Goal: Task Accomplishment & Management: Use online tool/utility

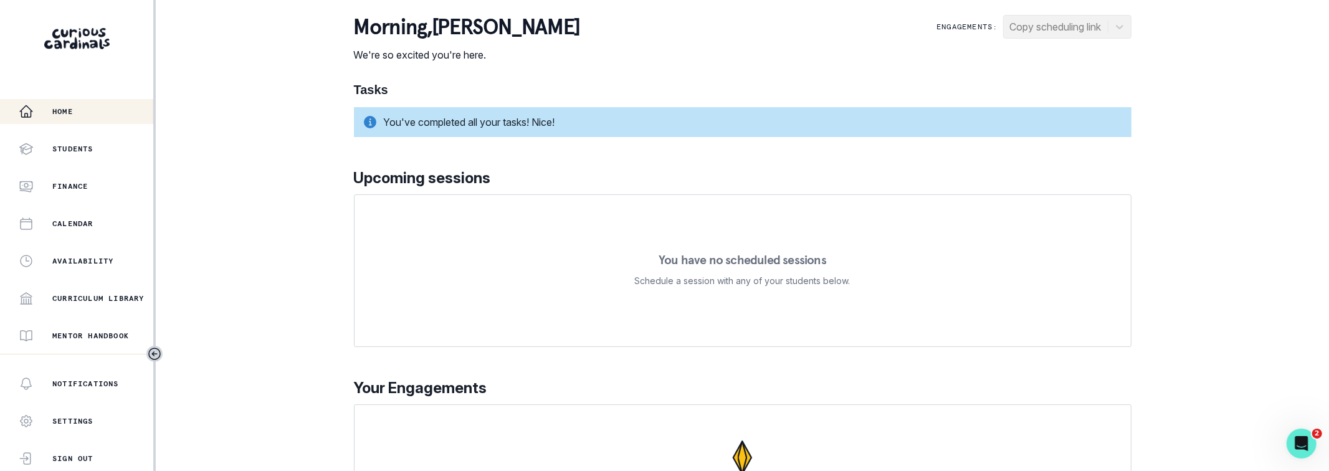
click at [232, 207] on div "Home Students Finance Calendar Availability Curriculum Library Mentor Handbook …" at bounding box center [664, 235] width 1329 height 471
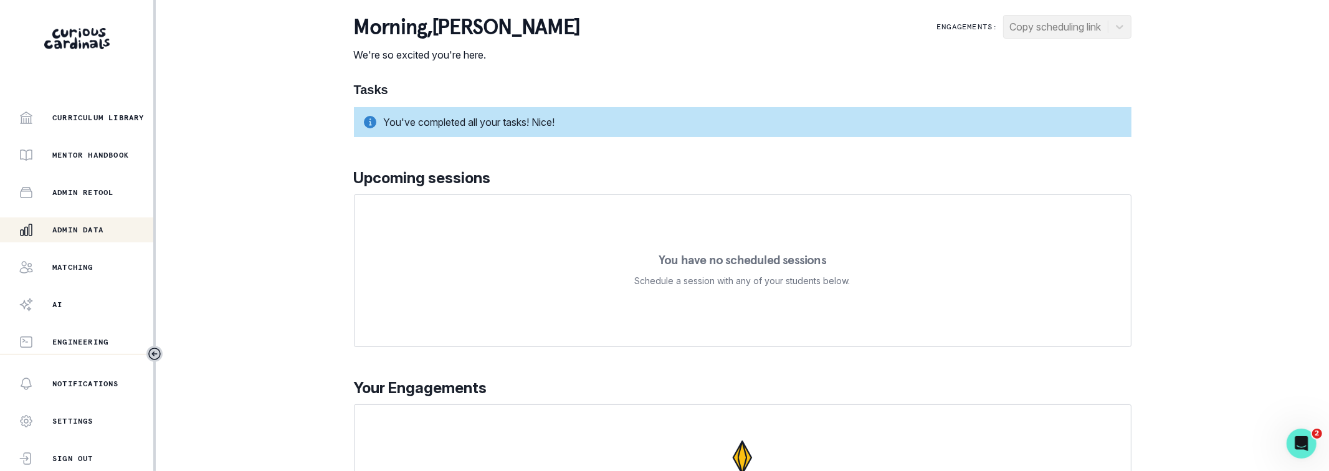
click at [67, 235] on div "Admin Data" at bounding box center [86, 229] width 135 height 15
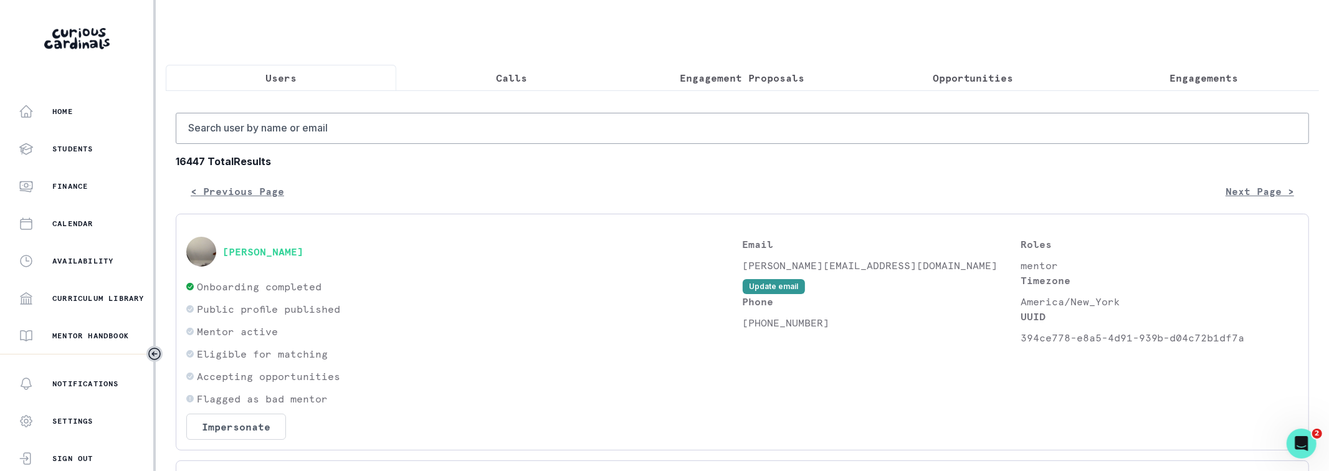
click at [338, 136] on input "Search user by name or email" at bounding box center [742, 128] width 1133 height 31
paste input "[PERSON_NAME]"
type input "[PERSON_NAME]"
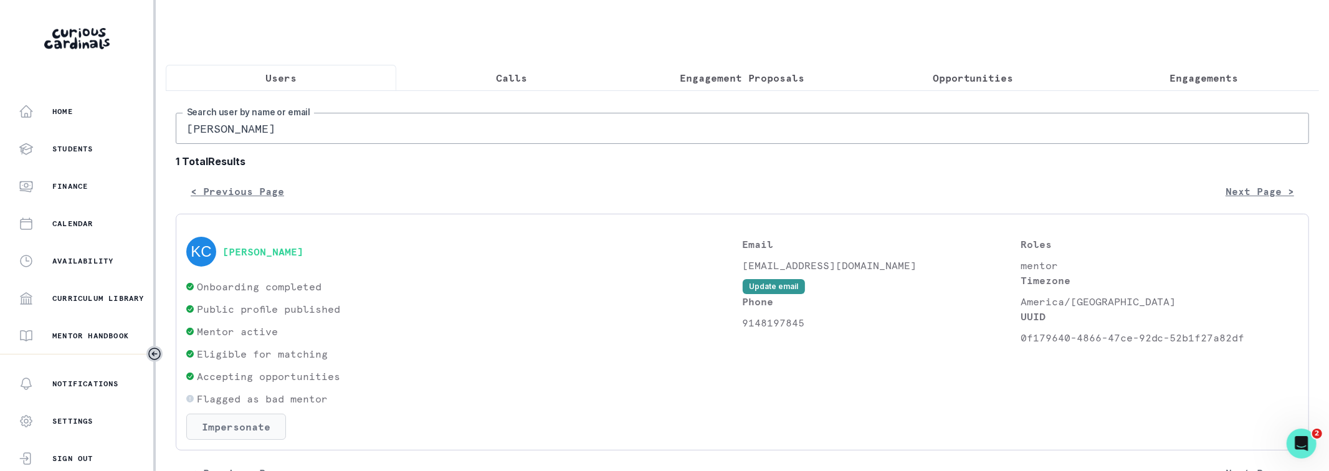
click at [220, 415] on button "Impersonate" at bounding box center [236, 427] width 100 height 26
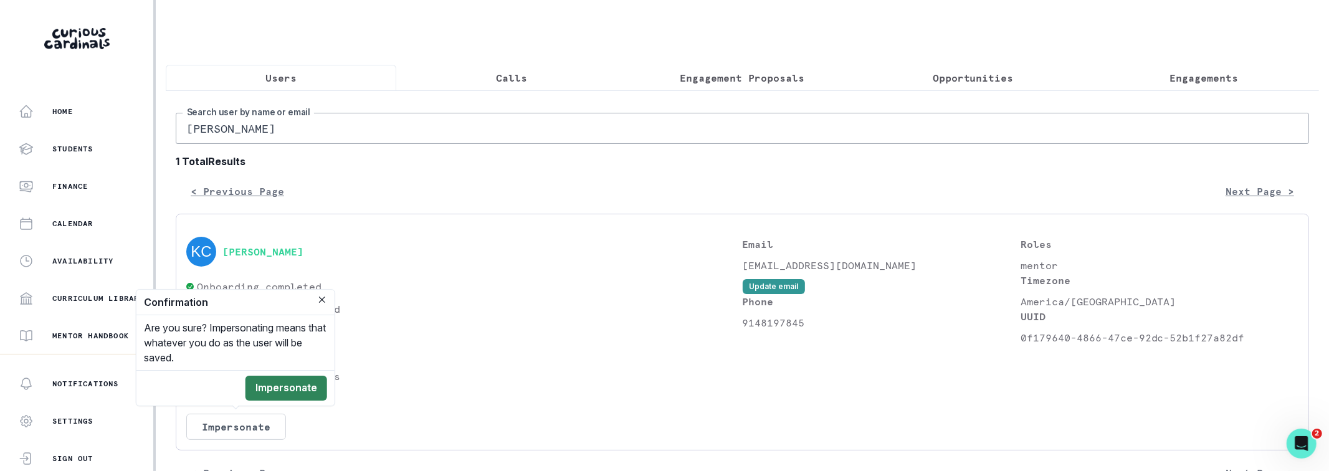
click at [305, 382] on button "Impersonate" at bounding box center [286, 388] width 82 height 25
